Goal: Complete application form: Complete application form

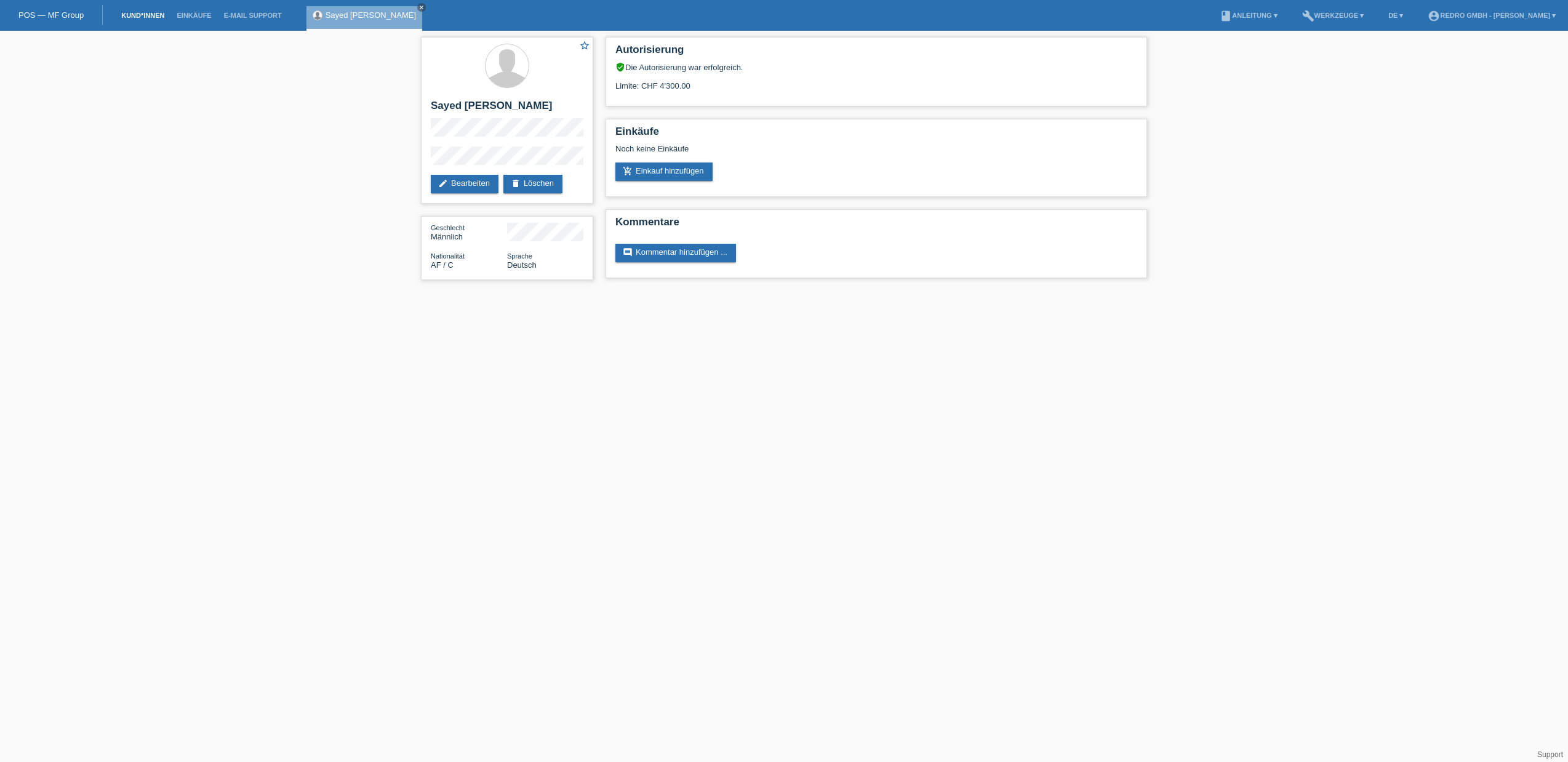
click at [144, 12] on link "Kund*innen" at bounding box center [143, 15] width 55 height 7
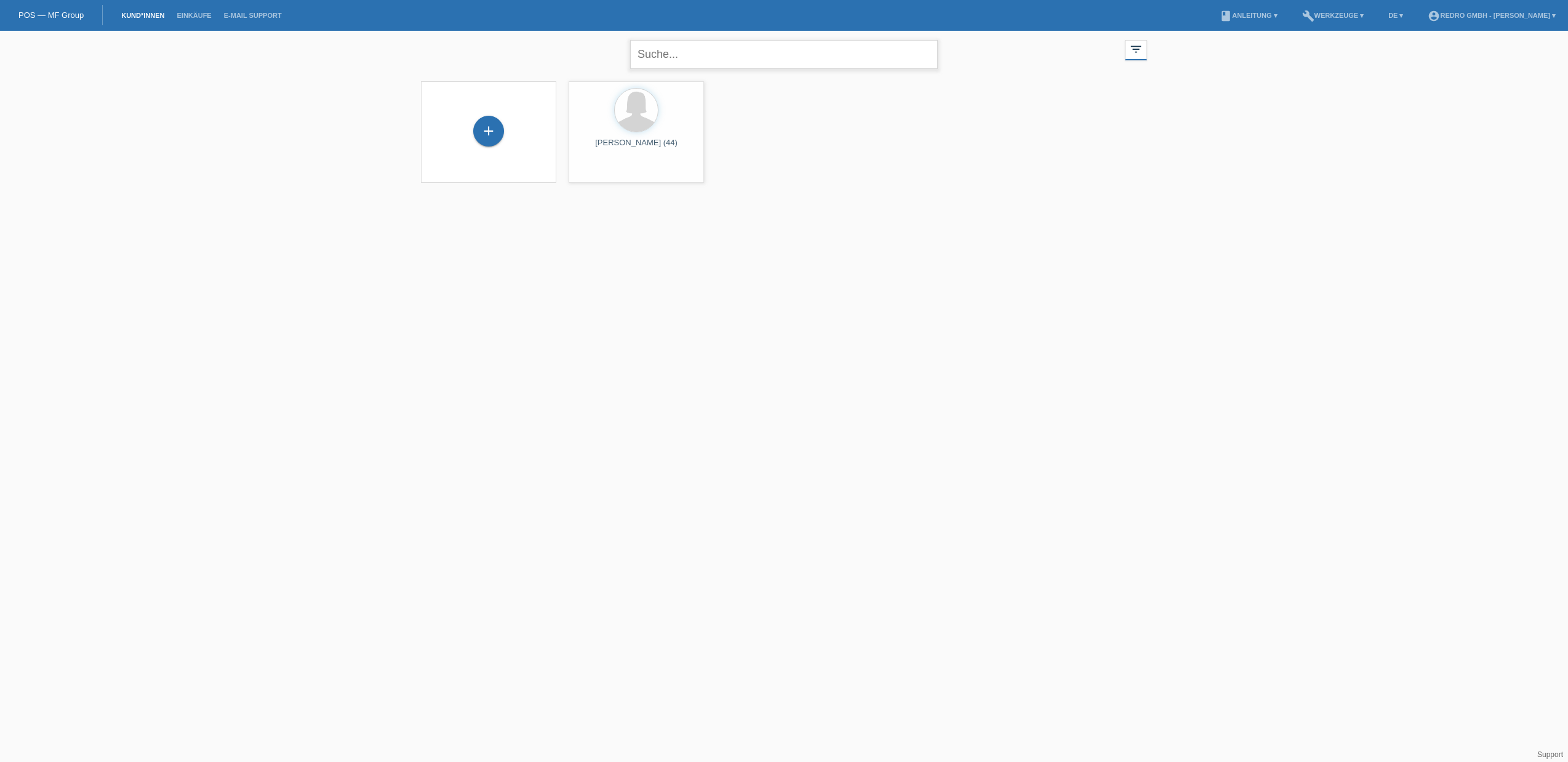
click at [672, 58] on input "text" at bounding box center [784, 54] width 307 height 29
paste input "Theurillat"
type input "Theurillat"
click at [488, 130] on div "+" at bounding box center [488, 130] width 30 height 30
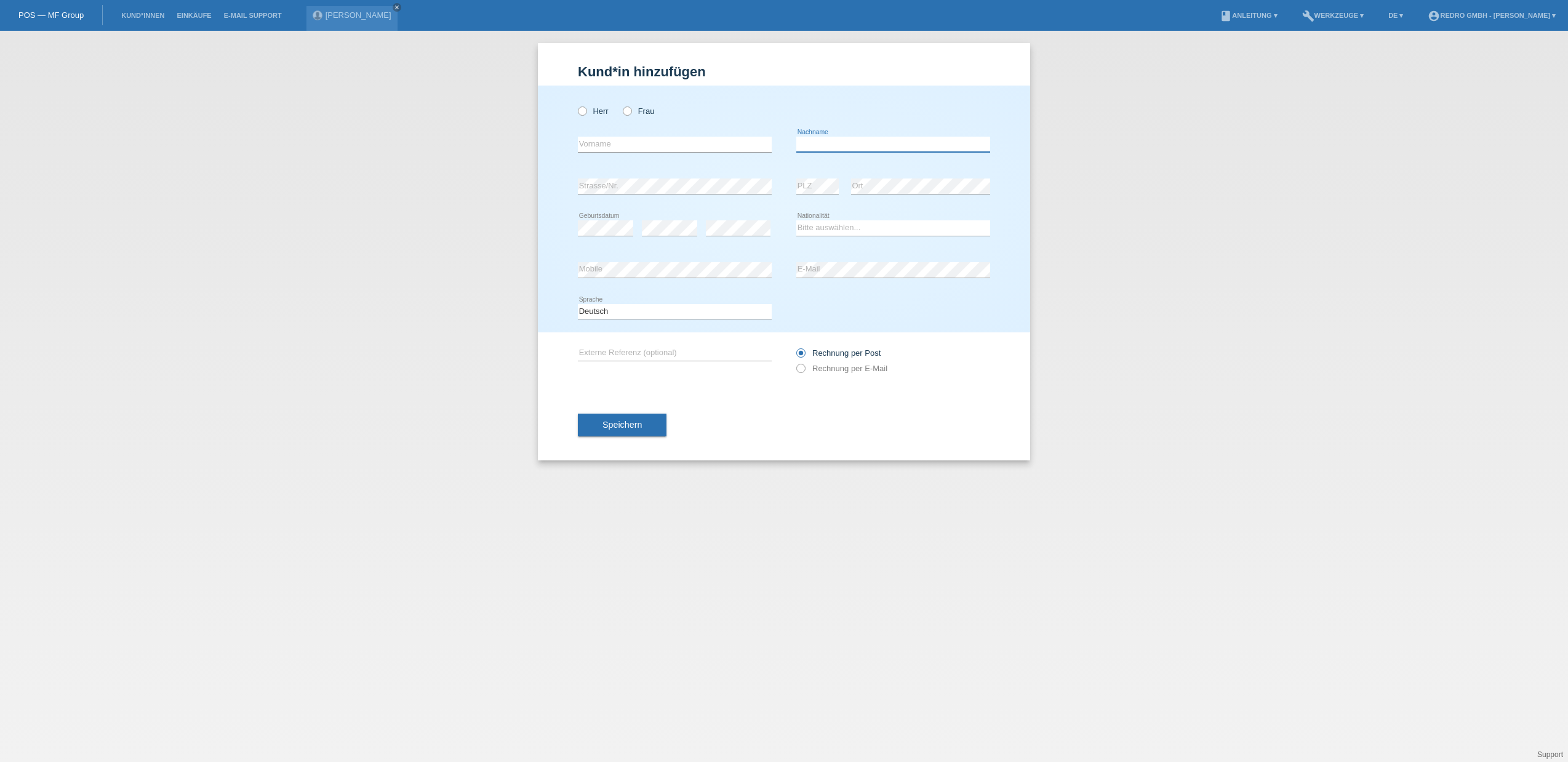
click at [902, 150] on input "text" at bounding box center [893, 144] width 194 height 16
click at [885, 147] on input "text" at bounding box center [893, 144] width 194 height 16
paste input "Theurillat"
type input "Theurillat"
click at [632, 137] on input "text" at bounding box center [675, 144] width 194 height 16
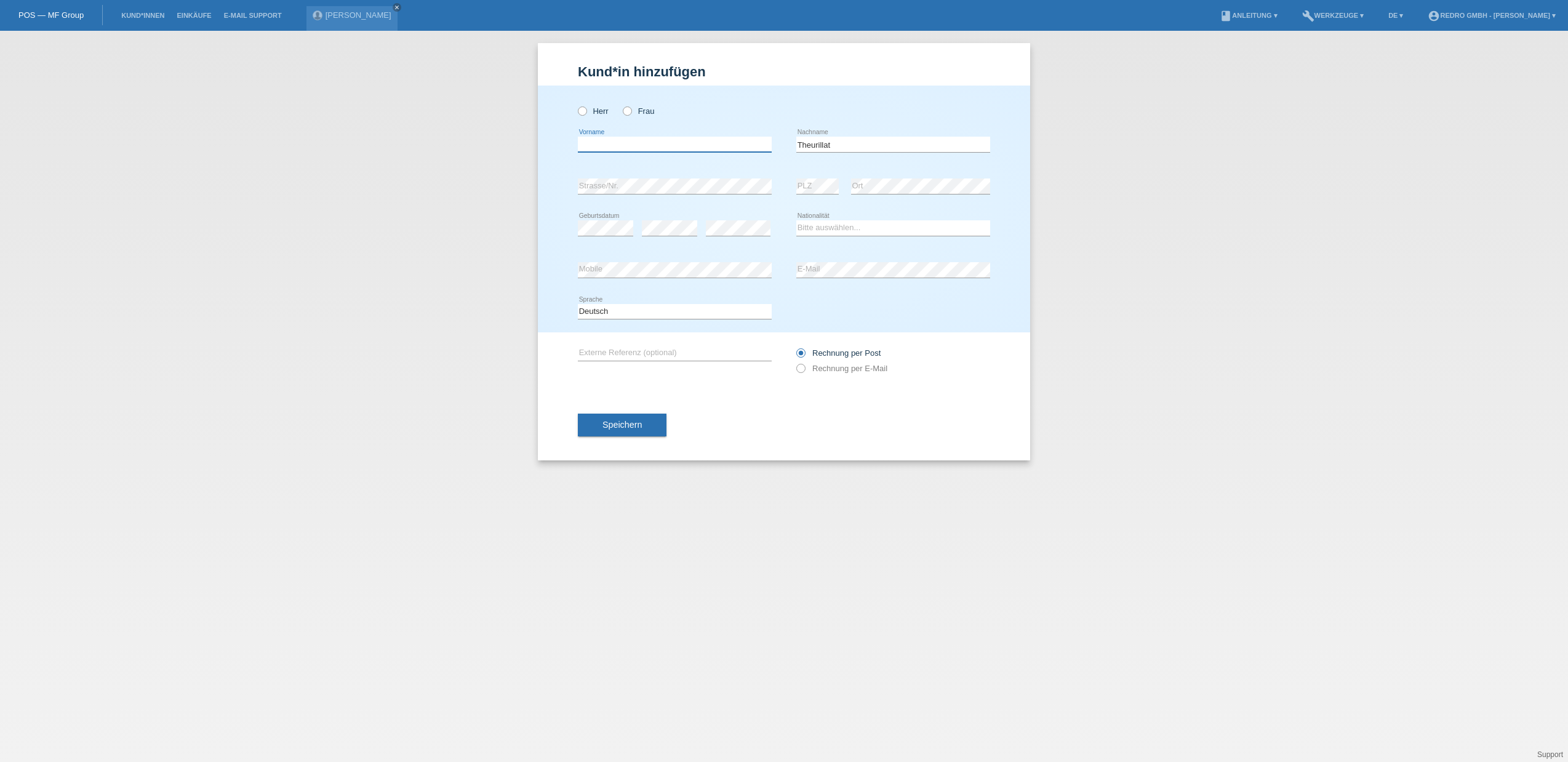
paste input "[PERSON_NAME]"
type input "[PERSON_NAME]"
click at [601, 112] on label "Herr" at bounding box center [593, 111] width 30 height 9
click at [586, 112] on input "Herr" at bounding box center [582, 110] width 8 height 8
radio input "true"
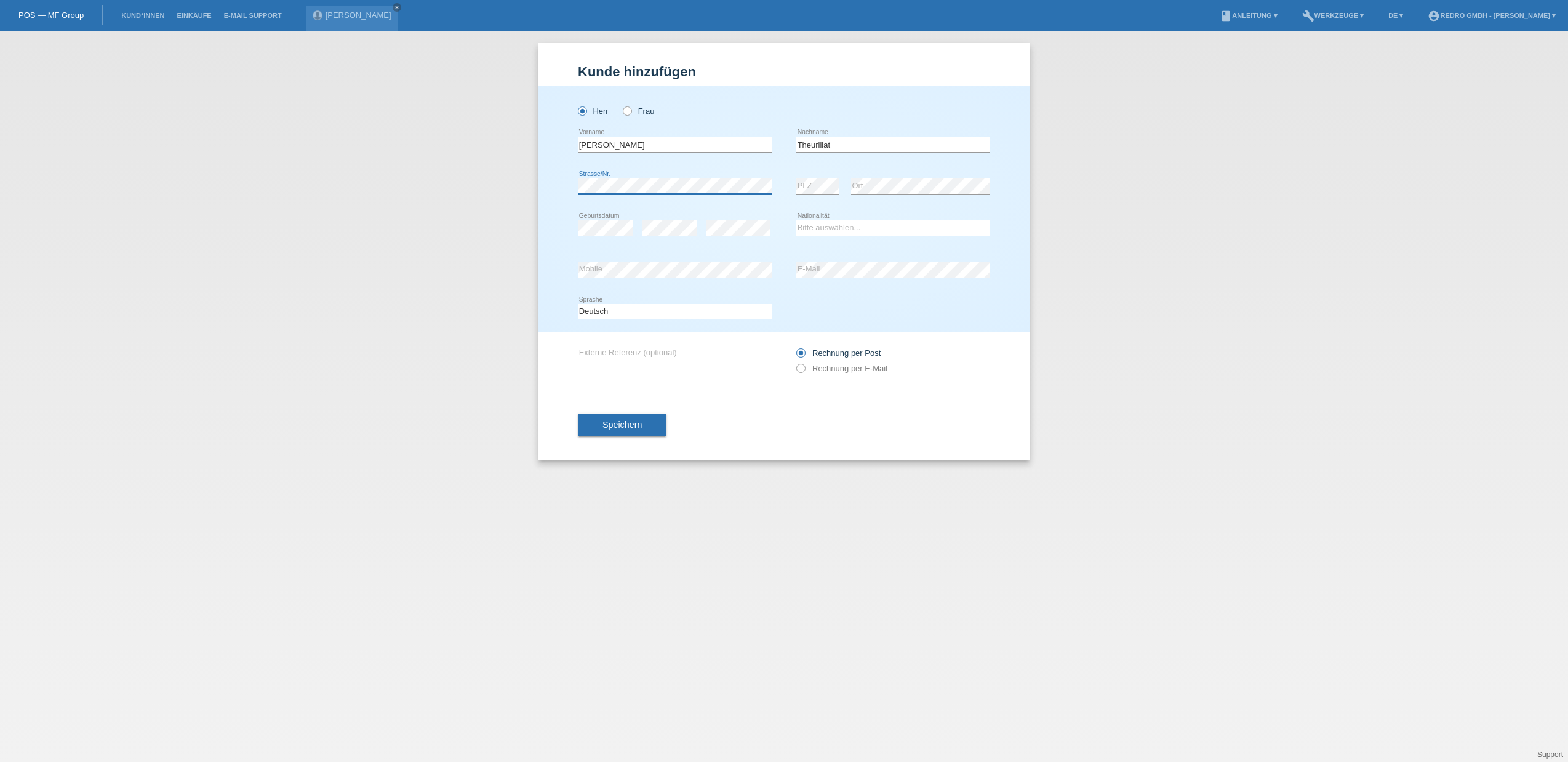
click at [769, 30] on body "POS — MF Group Kund*innen Einkäufe E-Mail Support Sayed Khalil Ahmadi close menu" at bounding box center [784, 30] width 1568 height 0
click at [562, 185] on div "Herr Frau Allan error Vorname" at bounding box center [783, 209] width 492 height 246
select select "CH"
click at [477, 290] on div "Kund*in hinzufügen Kunde hinzufügen Kundin hinzufügen Herr Frau Allan error Vor…" at bounding box center [784, 395] width 1568 height 731
click at [471, 287] on div "Kund*in hinzufügen Kunde hinzufügen Kundin hinzufügen Herr Frau Allan error Vor…" at bounding box center [784, 395] width 1568 height 731
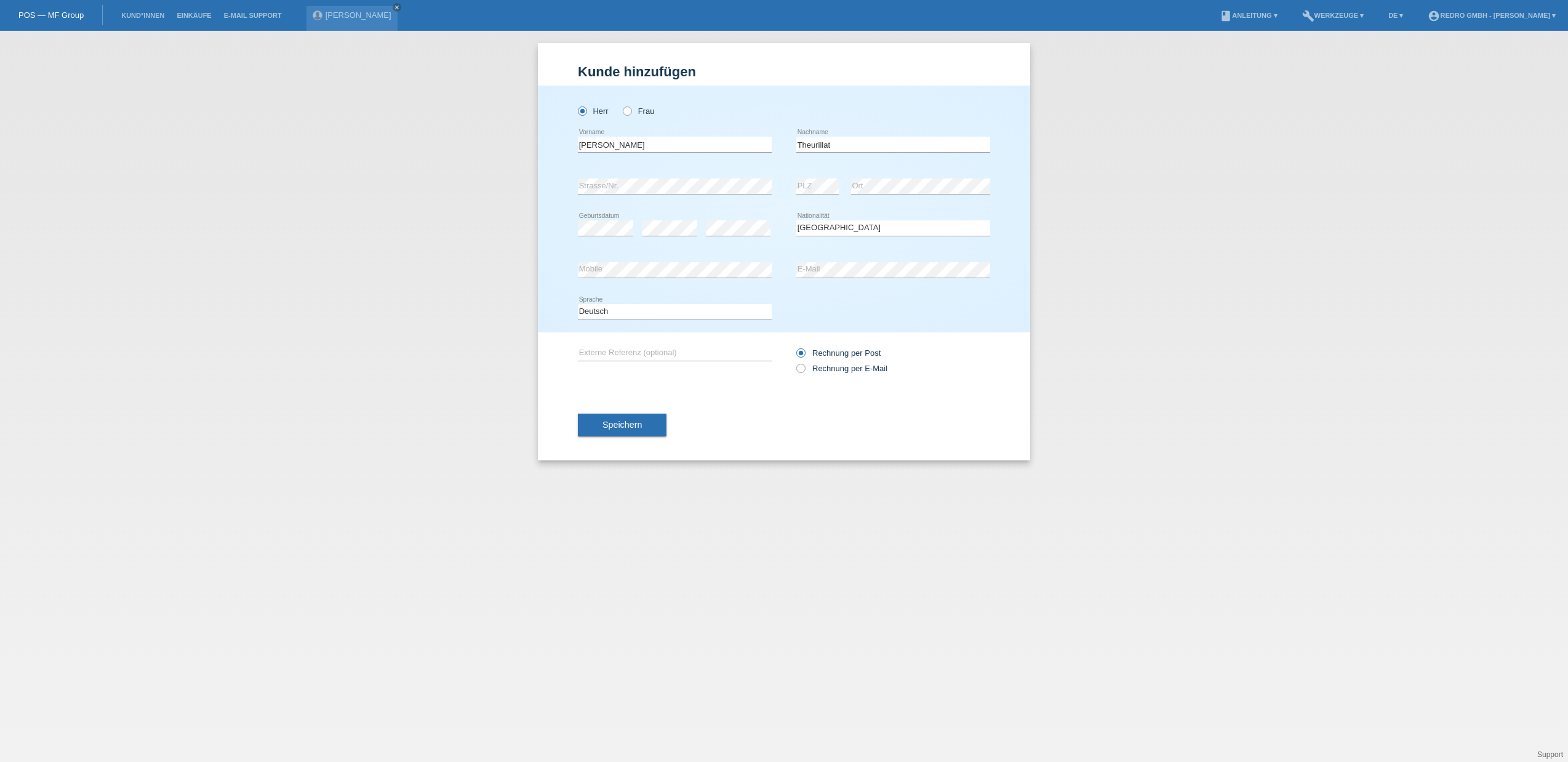
click at [620, 412] on div "Speichern" at bounding box center [784, 425] width 413 height 72
click at [626, 416] on button "Speichern" at bounding box center [623, 425] width 89 height 23
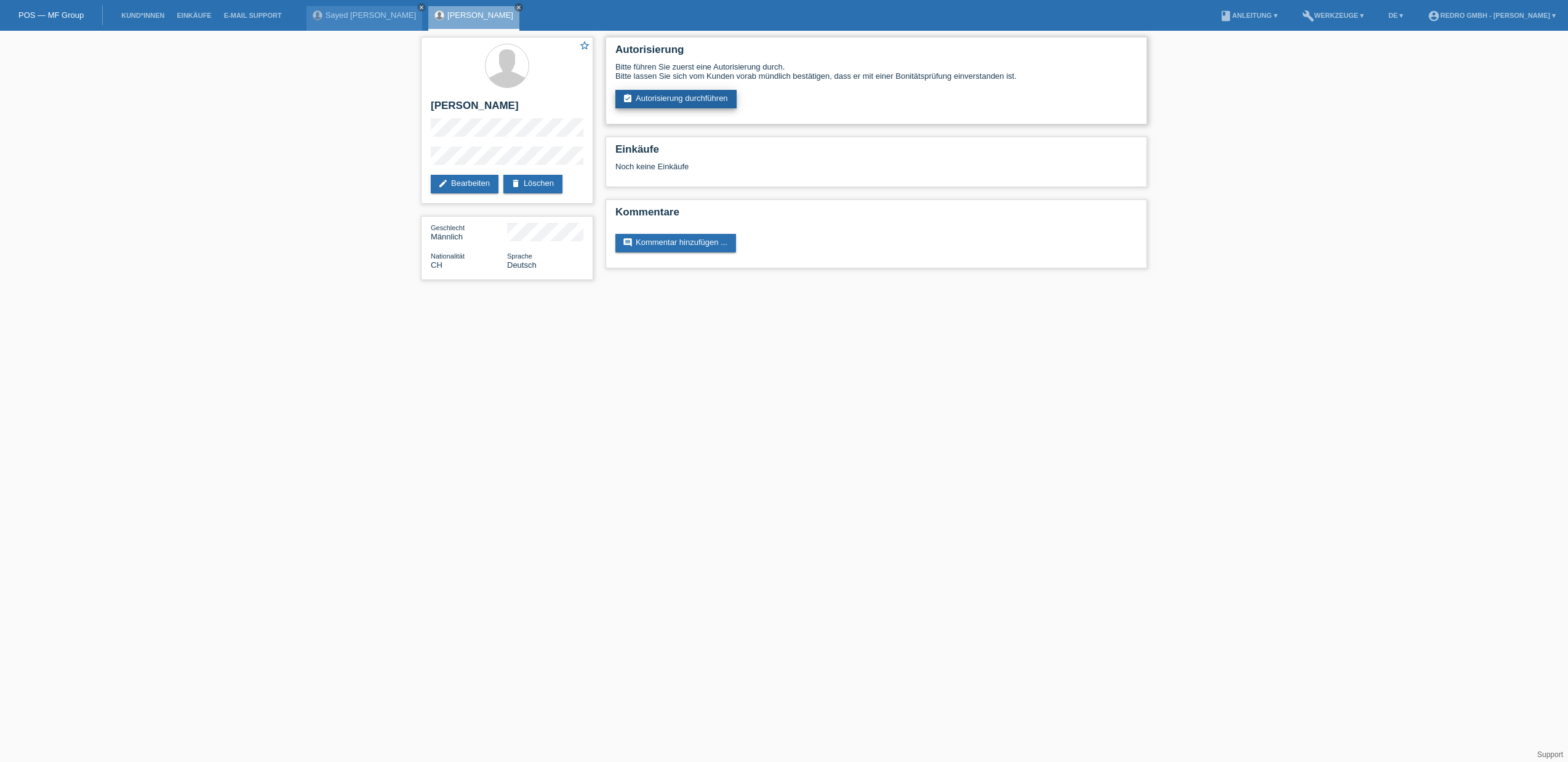
click at [672, 94] on link "assignment_turned_in Autorisierung durchführen" at bounding box center [676, 99] width 121 height 19
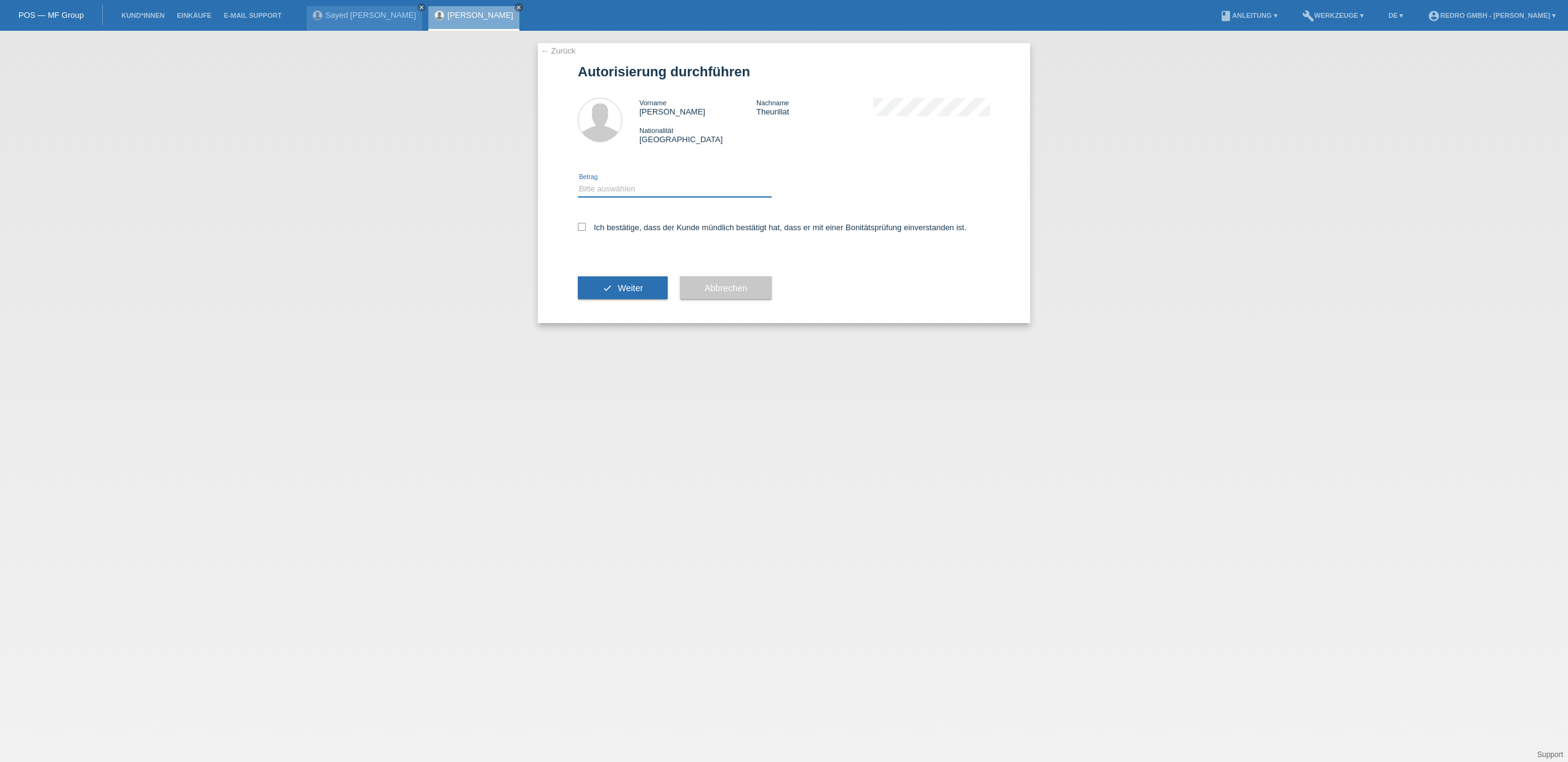
click at [638, 184] on select "Bitte auswählen CHF 1.00 - CHF 499.00 CHF 500.00 - CHF 1'999.00 CHF 2'000.00 - …" at bounding box center [675, 189] width 194 height 15
select select "1"
click at [619, 222] on div "Ich bestätige, dass der Kunde mündlich bestätigt hat, dass er mit einer Bonität…" at bounding box center [784, 232] width 413 height 42
click at [605, 226] on label "Ich bestätige, dass der Kunde mündlich bestätigt hat, dass er mit einer Bonität…" at bounding box center [772, 228] width 389 height 9
click at [586, 226] on input "Ich bestätige, dass der Kunde mündlich bestätigt hat, dass er mit einer Bonität…" at bounding box center [582, 227] width 8 height 8
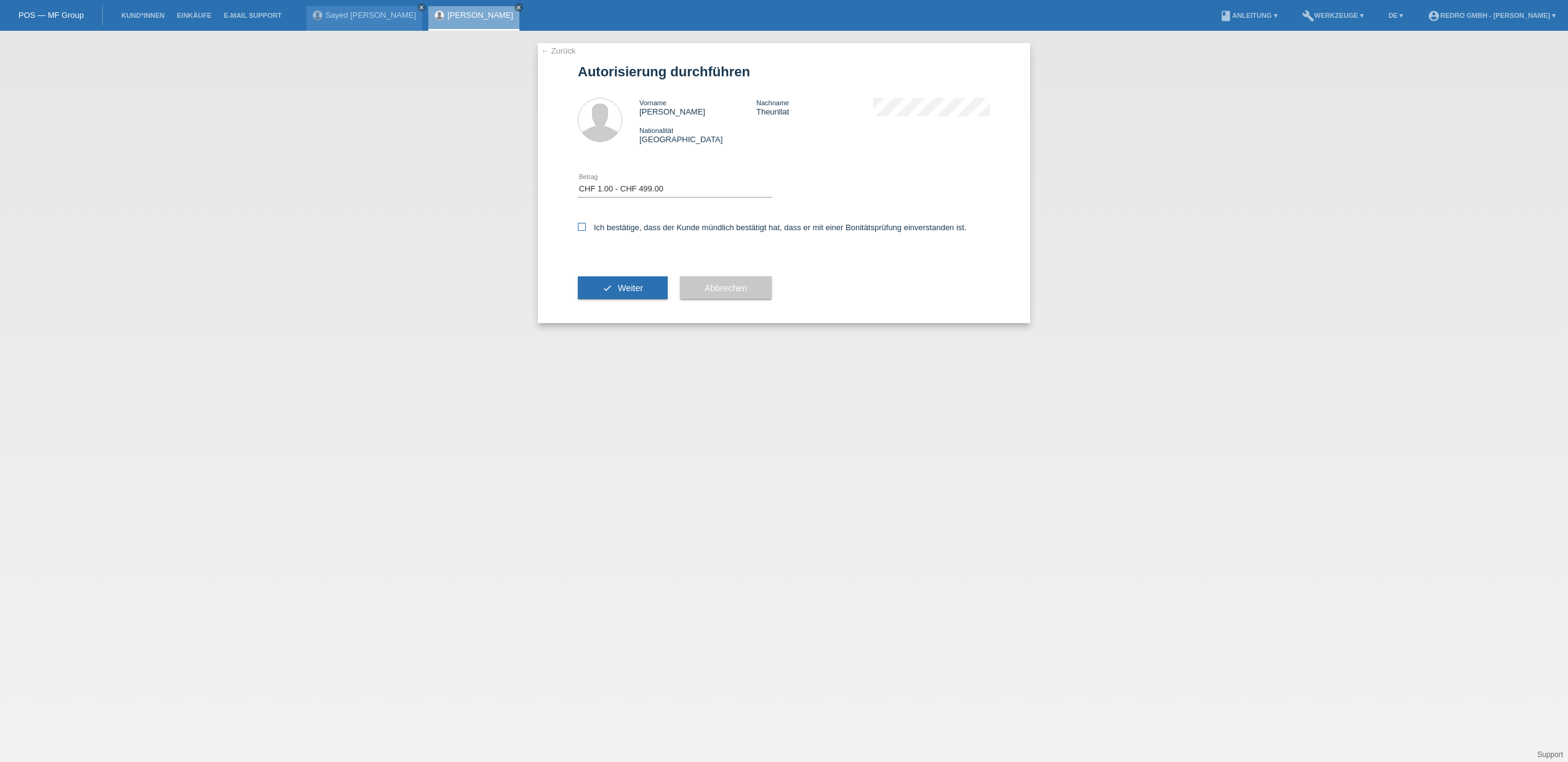
checkbox input "true"
click at [605, 288] on icon "check" at bounding box center [607, 288] width 10 height 10
